Goal: Task Accomplishment & Management: Manage account settings

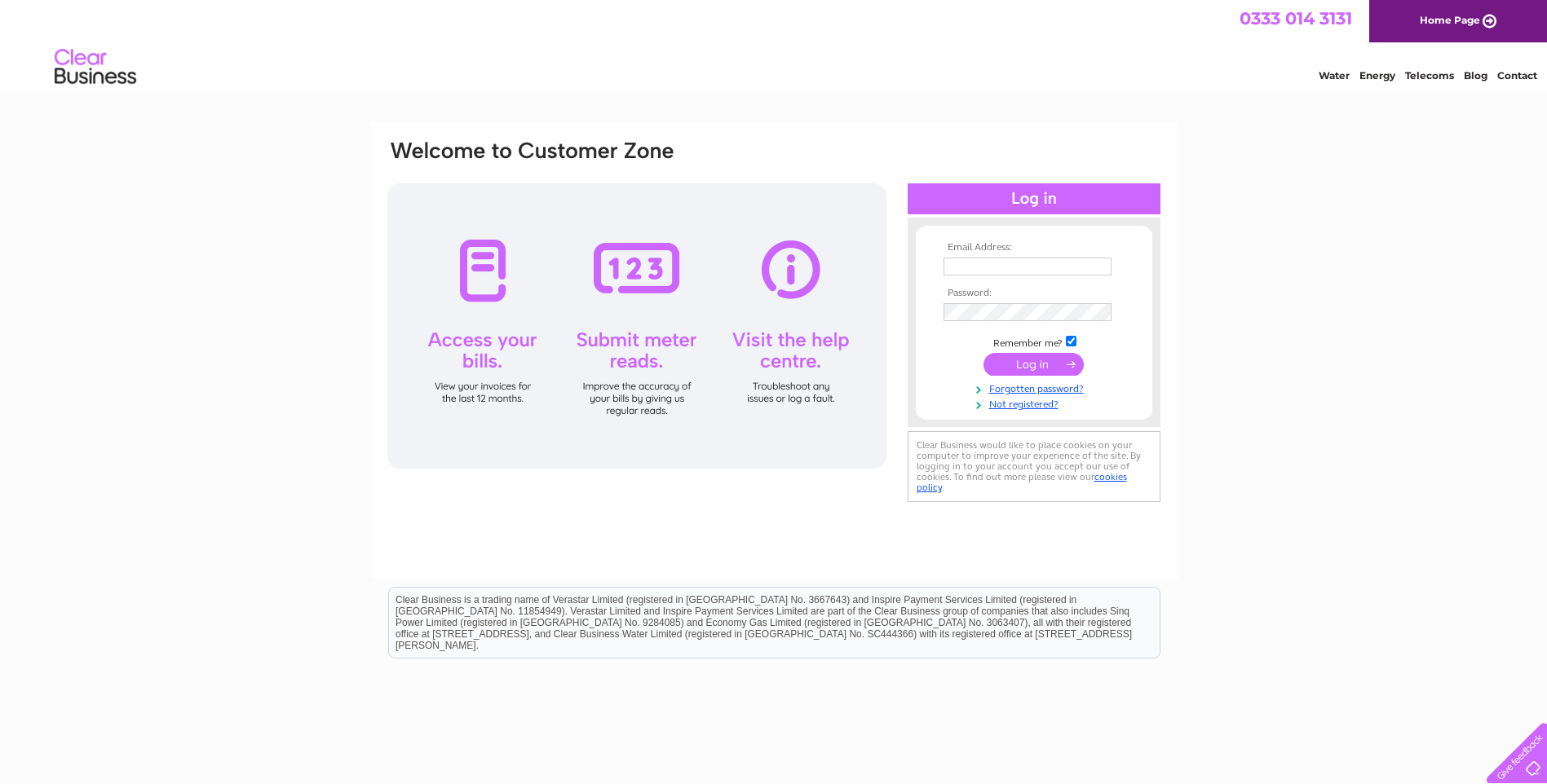
type input "enquiries@townandcountrytraditionalupholstery.co.uk"
click at [1050, 364] on input "submit" at bounding box center [1033, 364] width 100 height 23
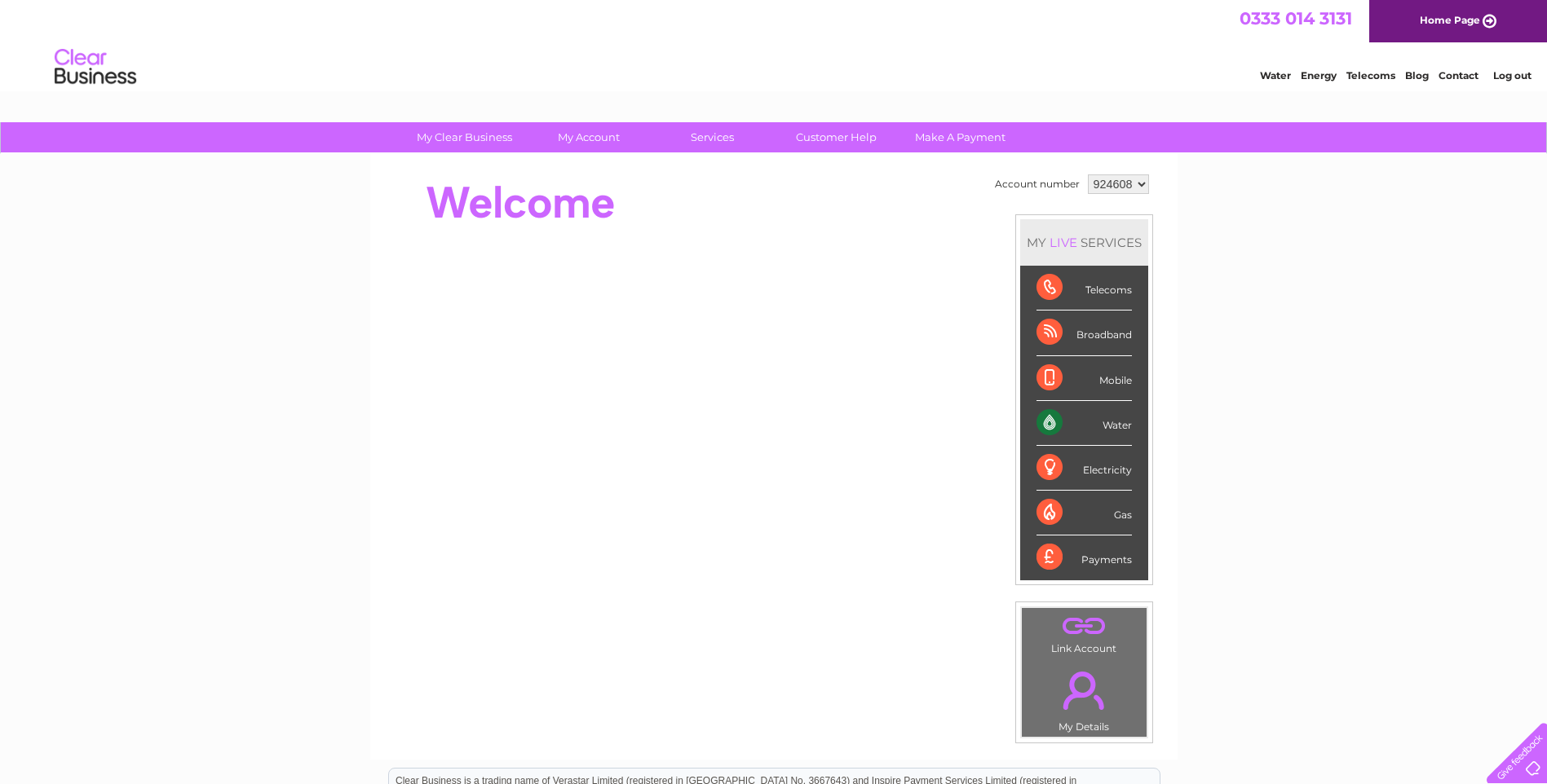
click at [1051, 418] on div "Water" at bounding box center [1084, 423] width 95 height 44
click at [1051, 432] on div "Water" at bounding box center [1084, 423] width 95 height 44
click at [1054, 424] on div "Water" at bounding box center [1084, 423] width 95 height 44
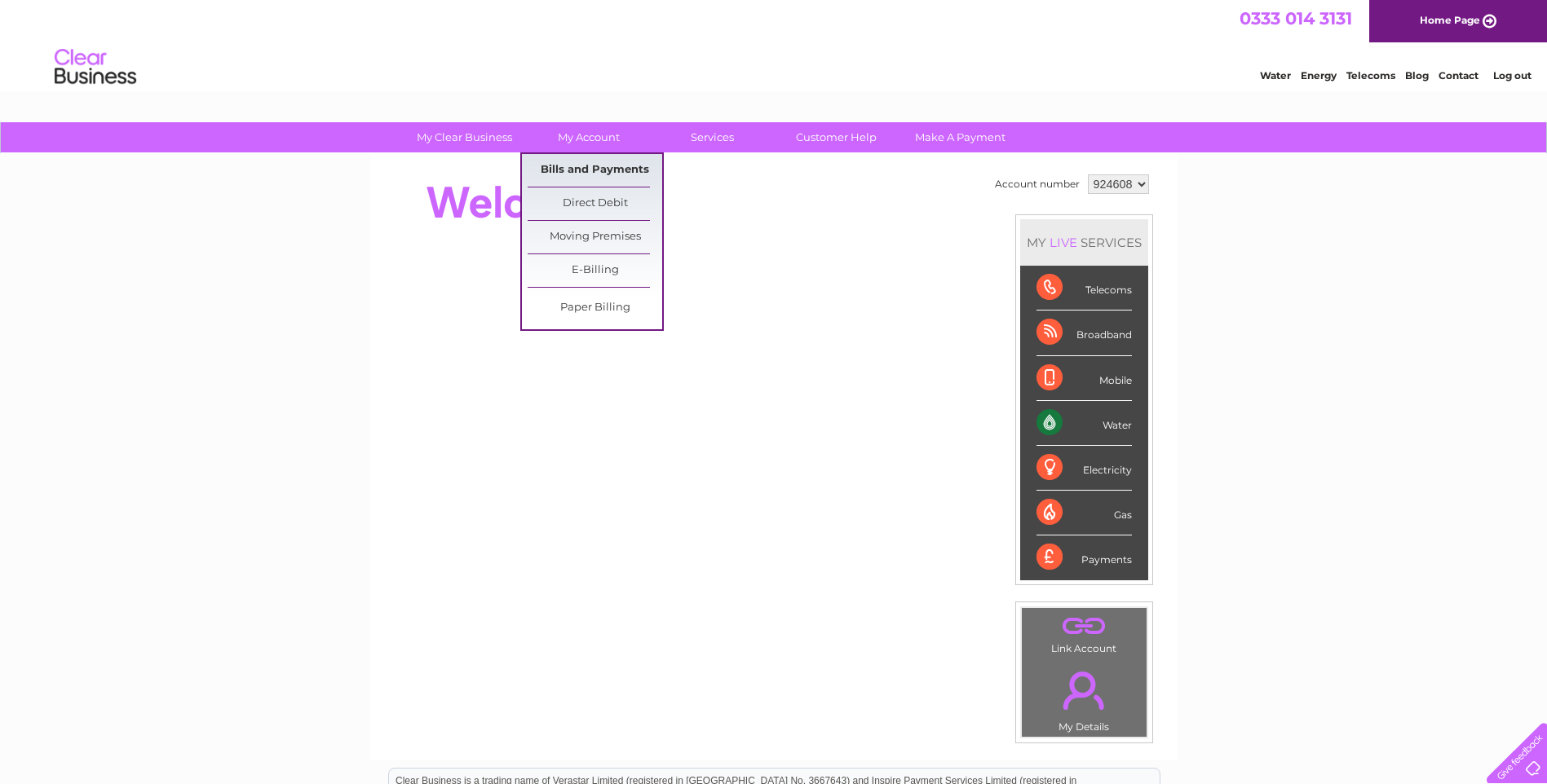
click at [596, 161] on link "Bills and Payments" at bounding box center [594, 170] width 134 height 33
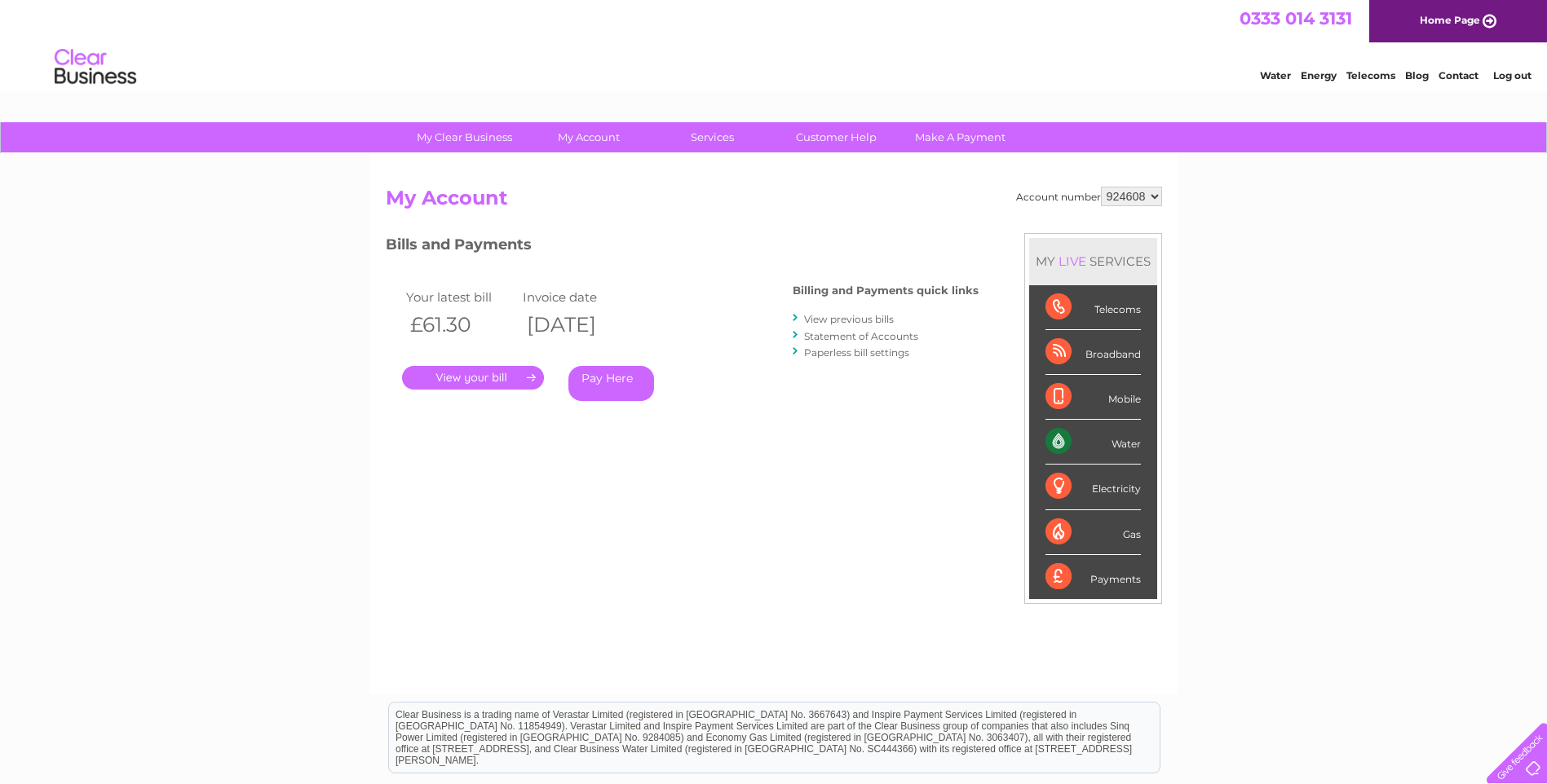
click at [500, 380] on link "." at bounding box center [473, 378] width 142 height 24
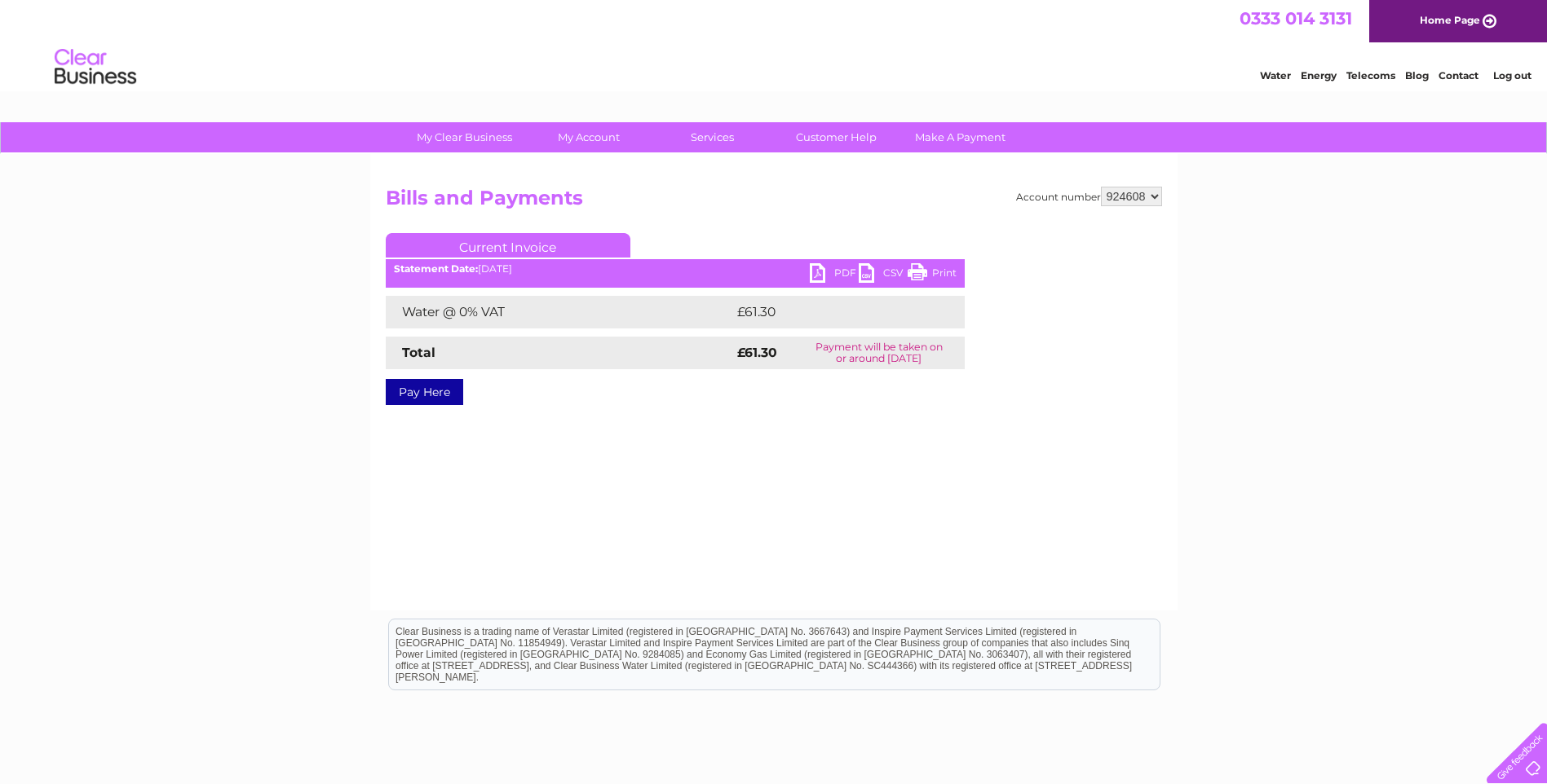
click at [818, 273] on link "PDF" at bounding box center [834, 275] width 49 height 24
